Goal: Information Seeking & Learning: Find specific fact

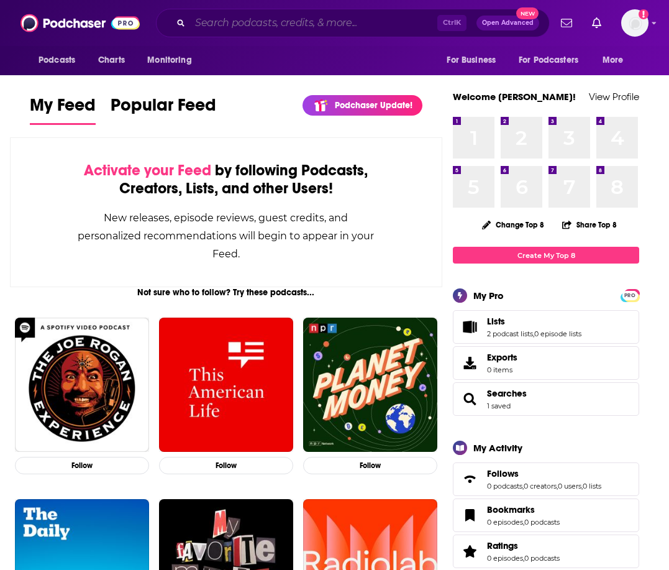
click at [215, 22] on input "Search podcasts, credits, & more..." at bounding box center [313, 23] width 247 height 20
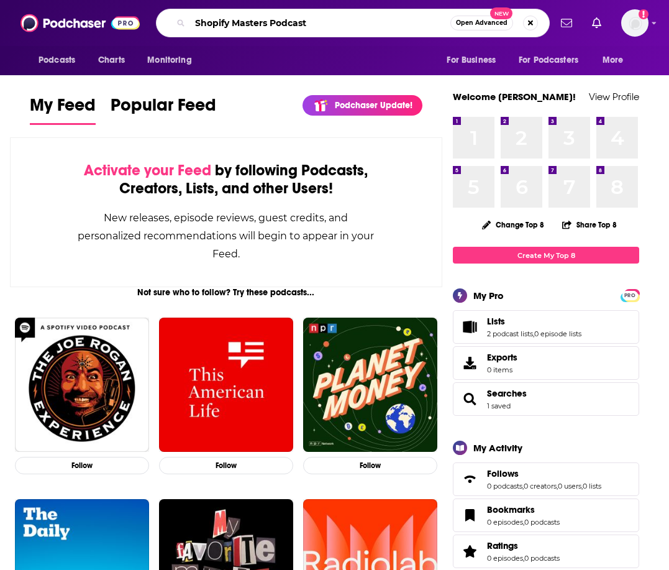
type input "Shopify Masters Podcast"
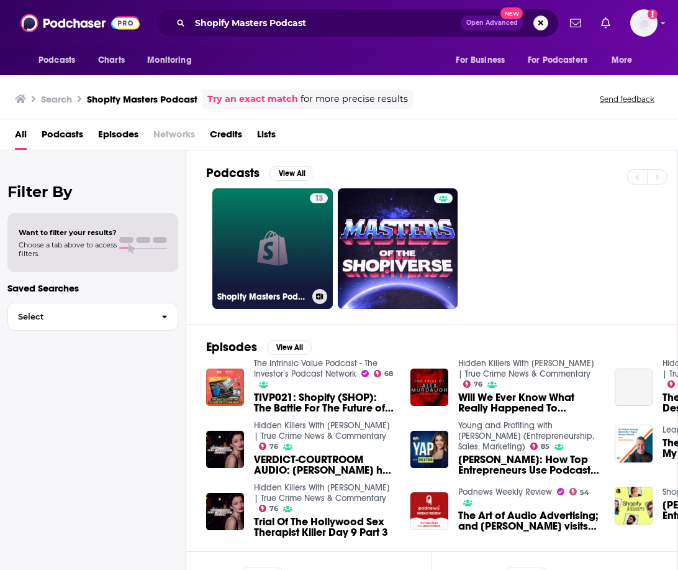
click at [260, 257] on link "13 Shopify Masters Podcast" at bounding box center [272, 248] width 120 height 120
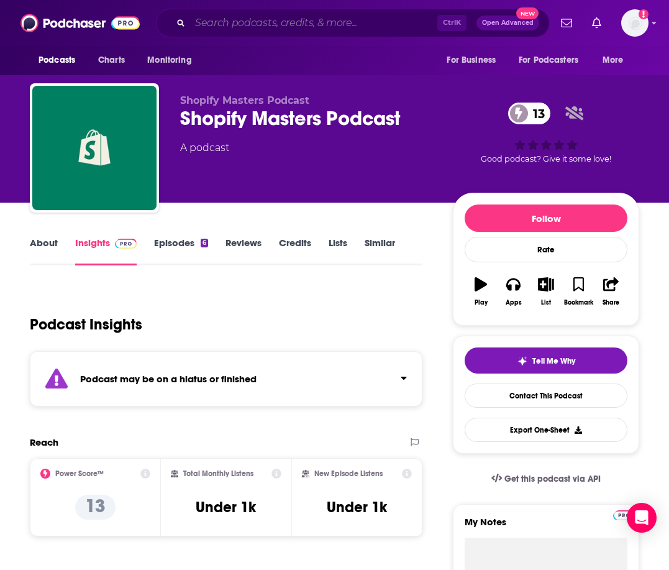
click at [216, 27] on input "Search podcasts, credits, & more..." at bounding box center [313, 23] width 247 height 20
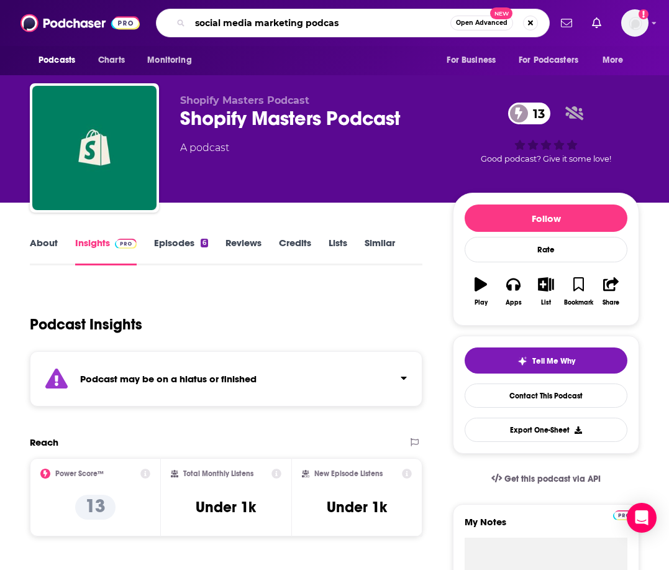
type input "social media marketing podcast"
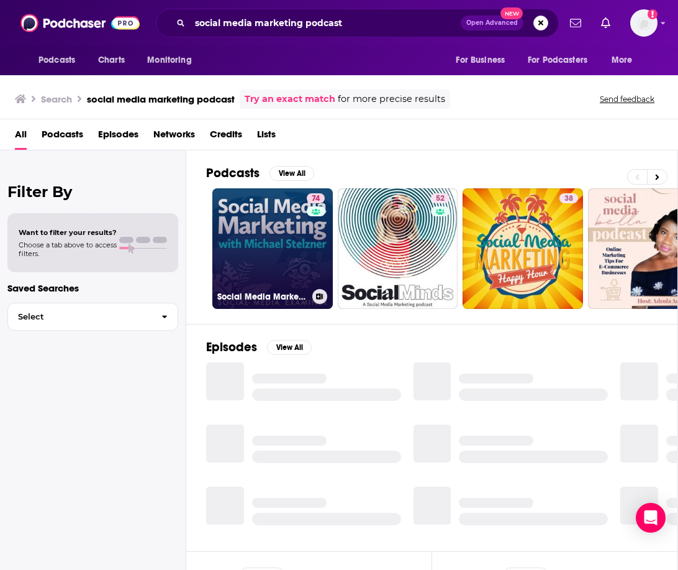
click at [259, 253] on link "74 Social Media Marketing Podcast" at bounding box center [272, 248] width 120 height 120
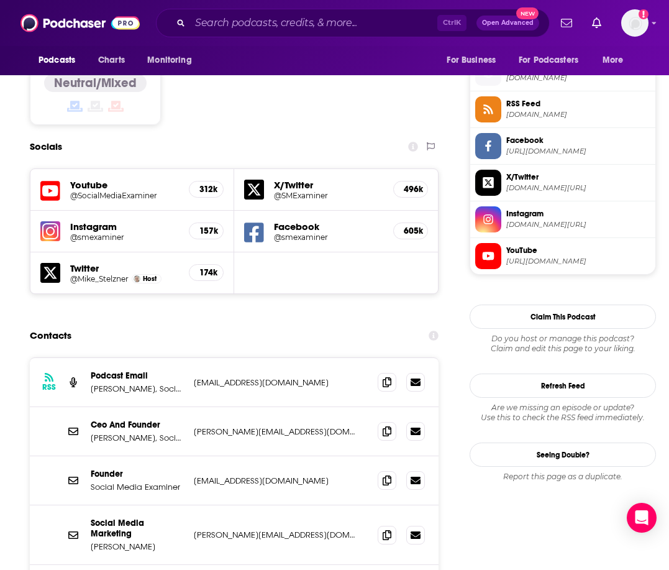
scroll to position [1001, 0]
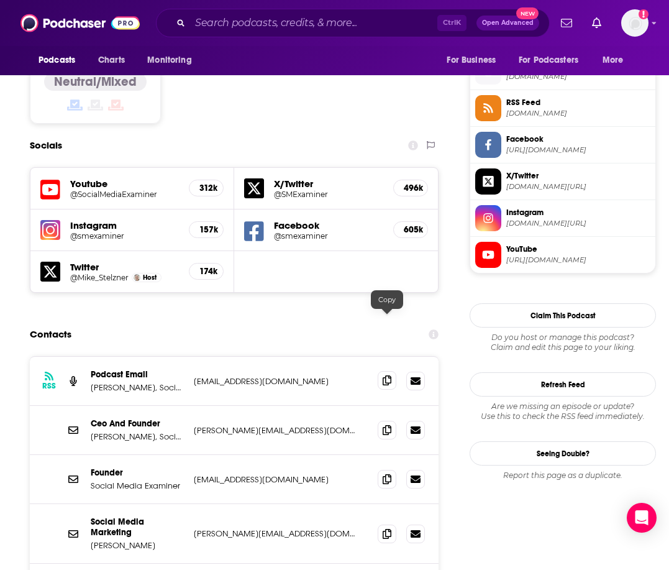
click at [384, 375] on icon at bounding box center [387, 380] width 9 height 10
click at [383, 424] on icon at bounding box center [387, 429] width 9 height 10
click at [388, 473] on icon at bounding box center [387, 478] width 9 height 10
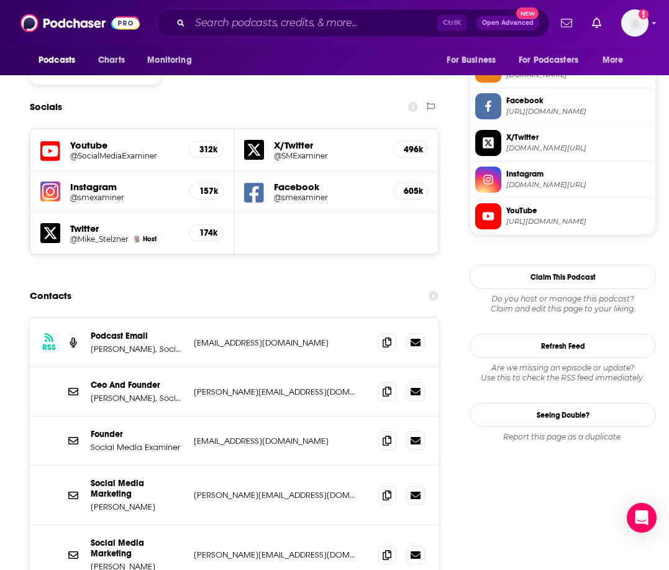
scroll to position [1040, 0]
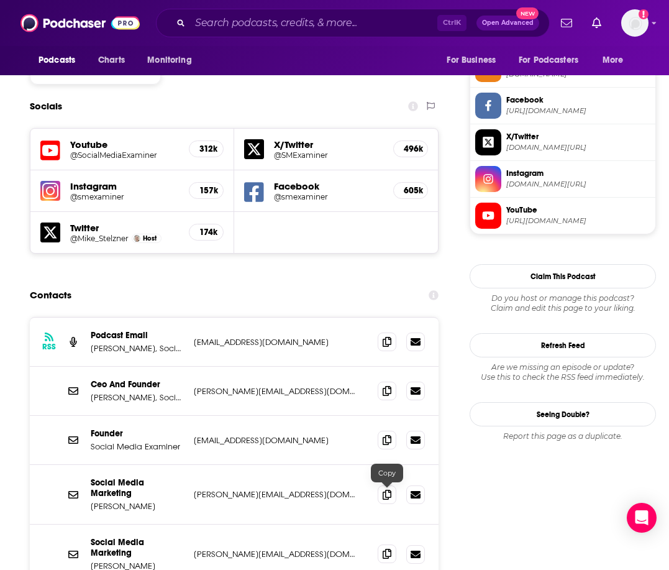
click at [391, 548] on icon at bounding box center [387, 553] width 9 height 10
